Goal: Task Accomplishment & Management: Use online tool/utility

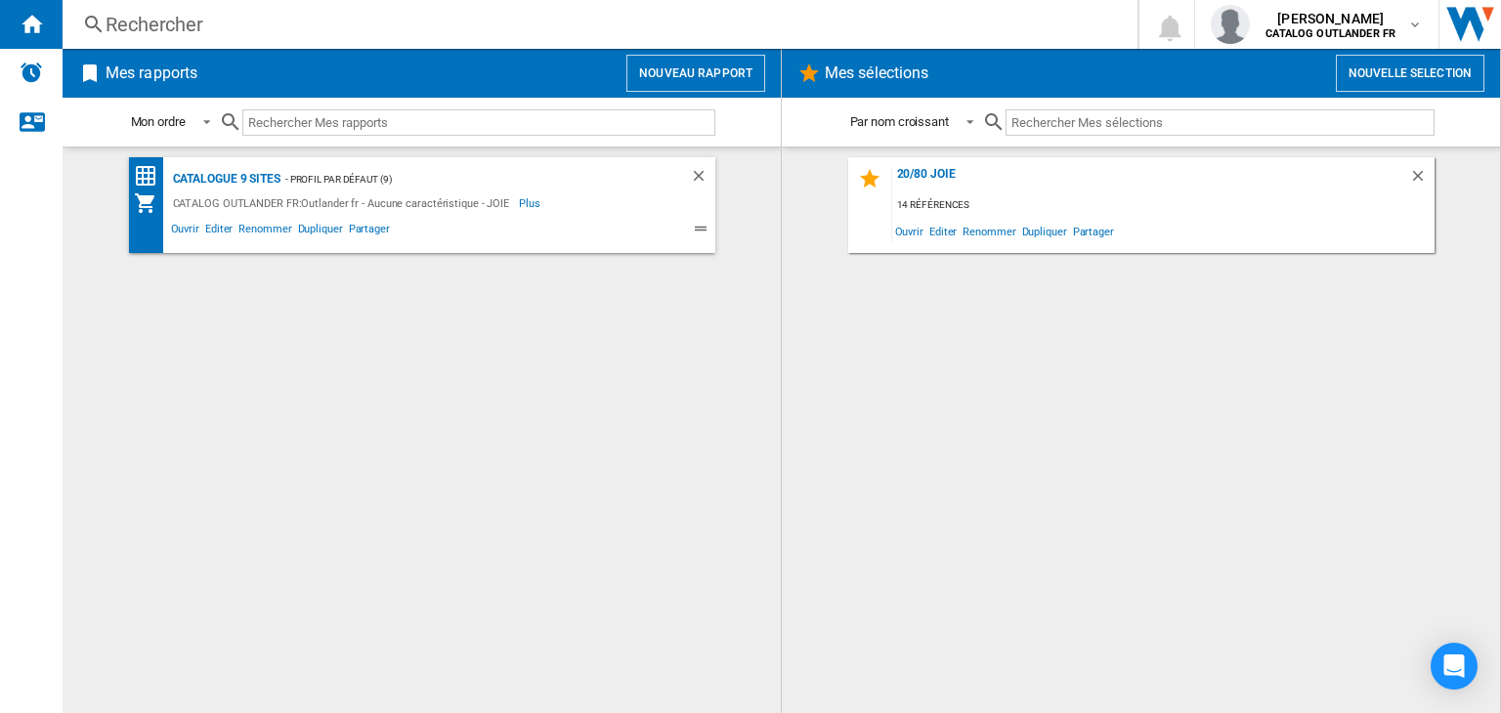
click at [925, 197] on div "14 références" at bounding box center [1163, 205] width 542 height 24
click at [917, 227] on span "Ouvrir" at bounding box center [909, 231] width 34 height 26
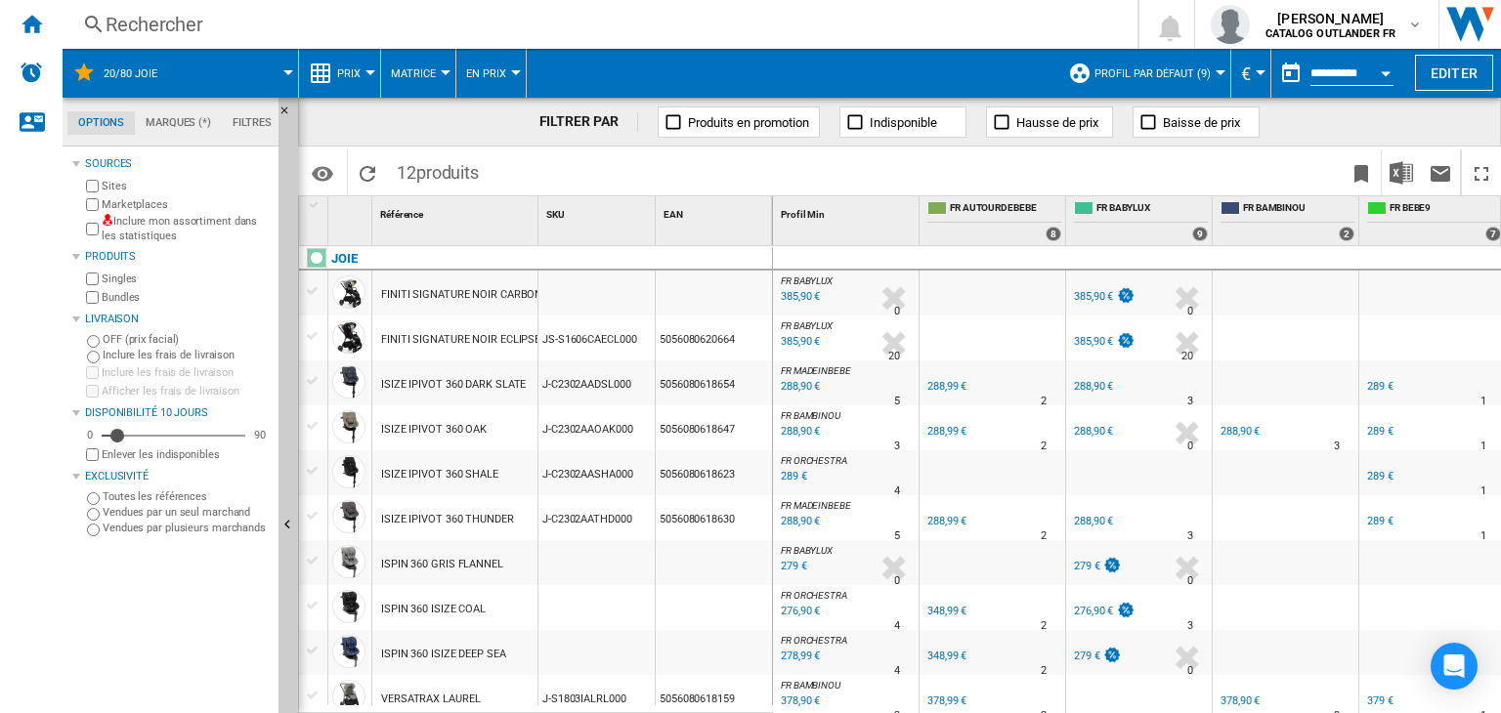
click at [1145, 124] on ng-md-icon at bounding box center [1148, 122] width 20 height 20
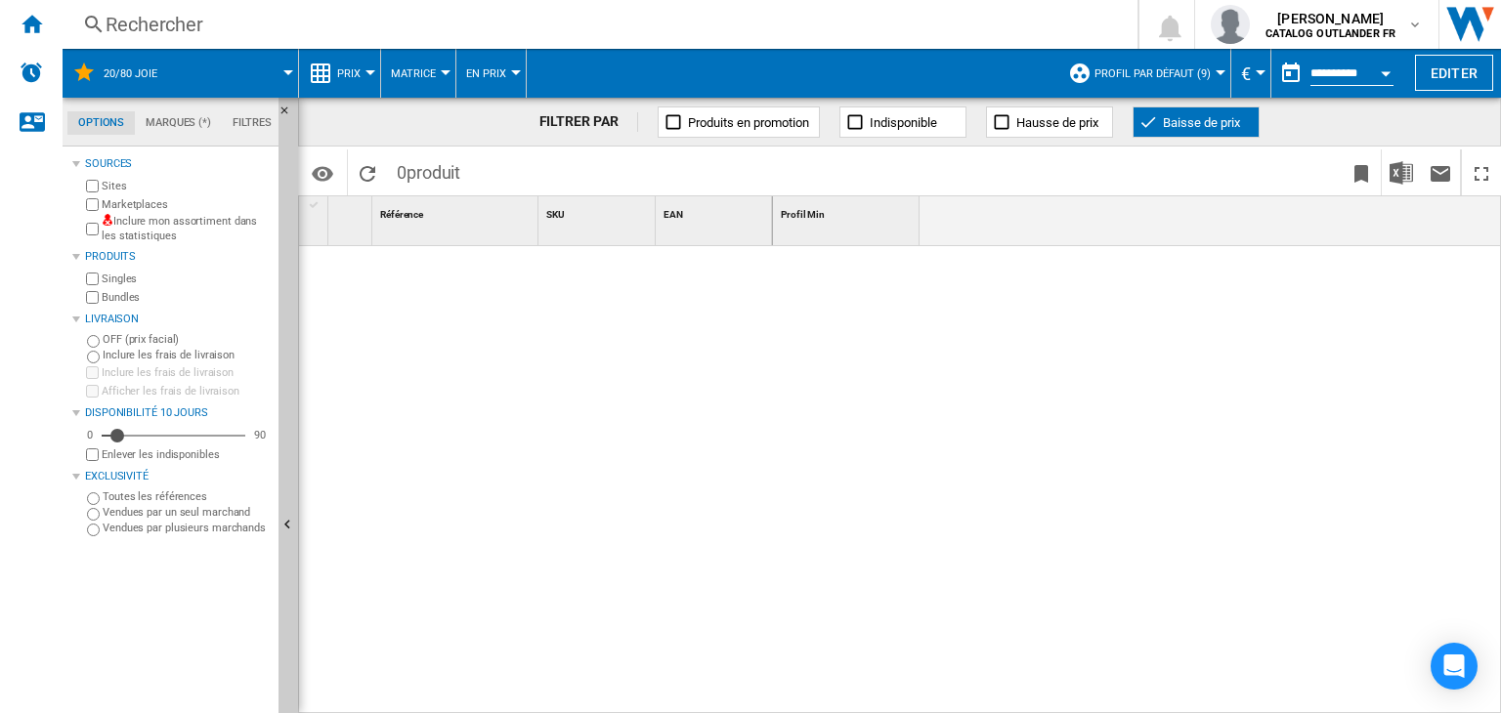
click at [1145, 124] on ng-md-icon at bounding box center [1148, 122] width 20 height 20
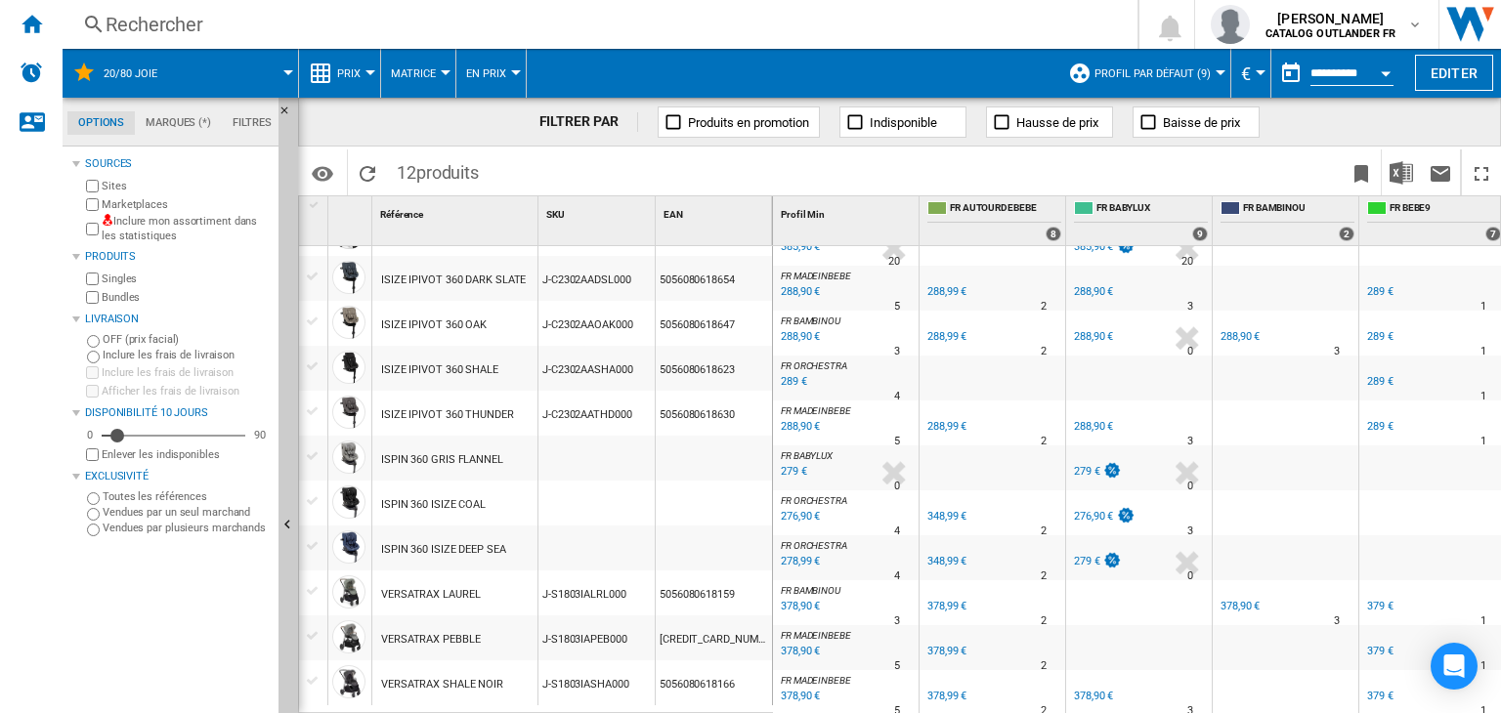
click at [1206, 73] on button "Profil par défaut (9)" at bounding box center [1157, 73] width 126 height 49
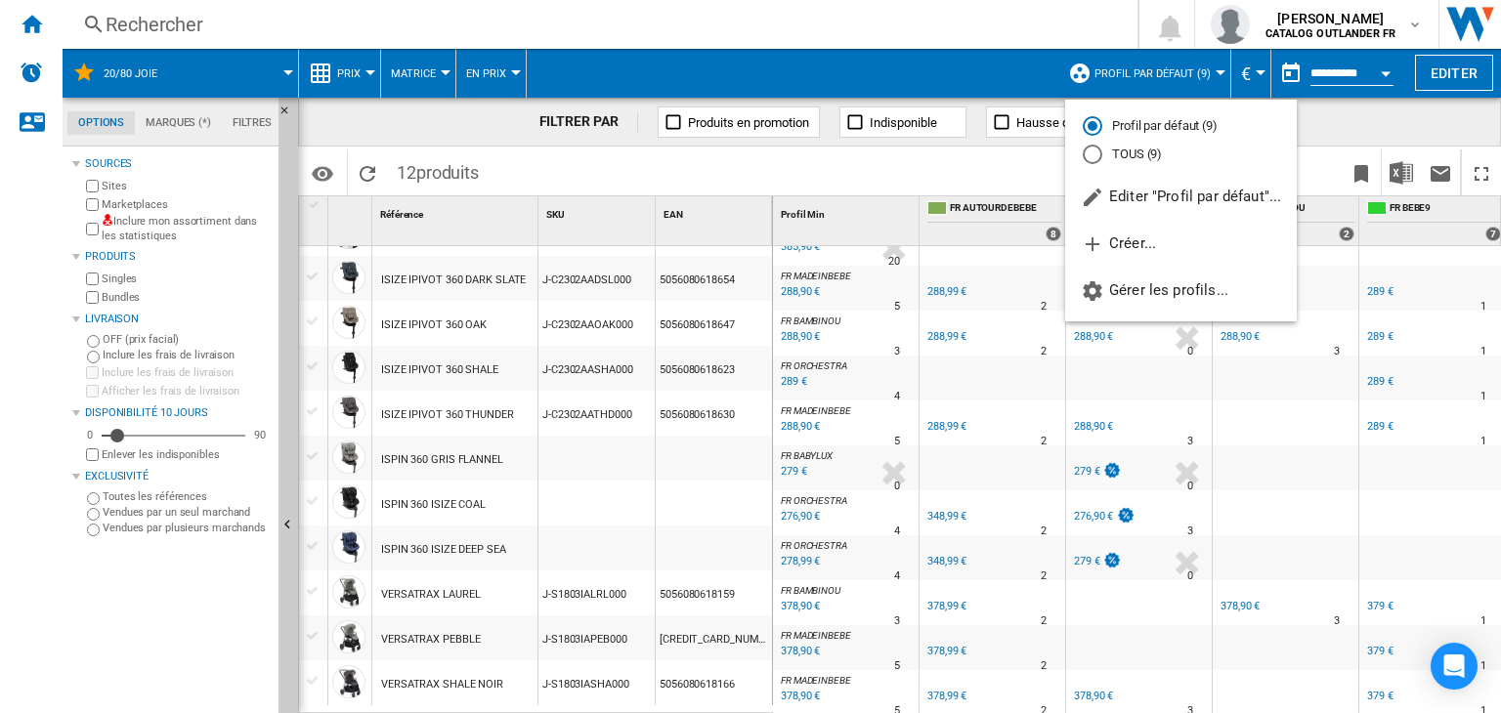
click at [1206, 73] on md-backdrop at bounding box center [750, 356] width 1501 height 713
